Goal: Navigation & Orientation: Find specific page/section

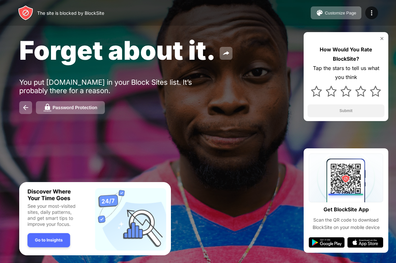
click at [56, 133] on div "Forget about it. You put facebook.com in your Block Sites list. It’s probably t…" at bounding box center [198, 74] width 396 height 149
